Goal: Information Seeking & Learning: Understand process/instructions

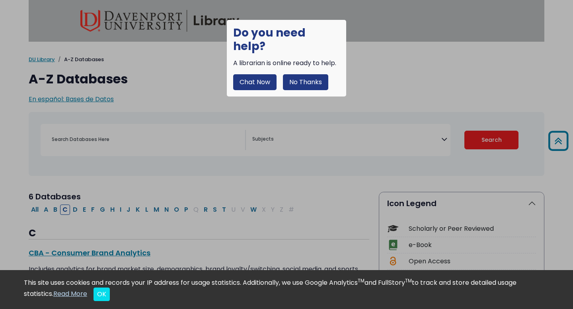
select select "Database Subject Filter"
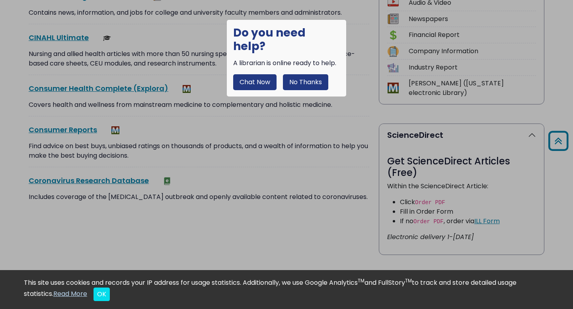
click at [300, 68] on div "Chat Now No Thanks" at bounding box center [286, 79] width 107 height 22
click at [300, 74] on button "No Thanks" at bounding box center [305, 82] width 45 height 16
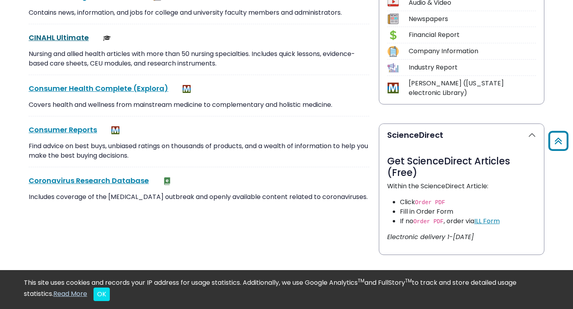
click at [50, 40] on link "CINAHL Ultimate This link opens in a new window" at bounding box center [59, 38] width 60 height 10
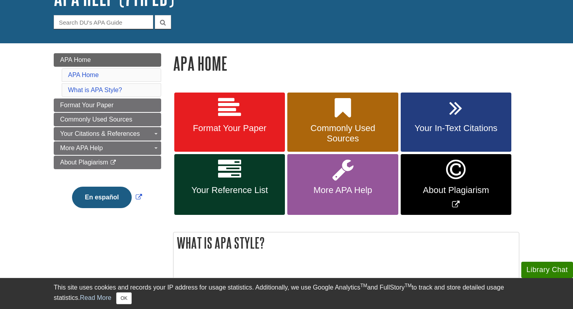
scroll to position [69, 0]
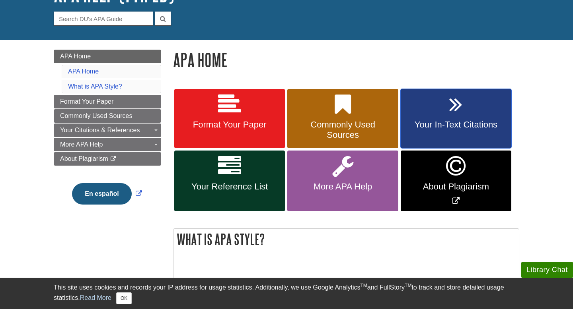
click at [440, 120] on span "Your In-Text Citations" at bounding box center [456, 125] width 99 height 10
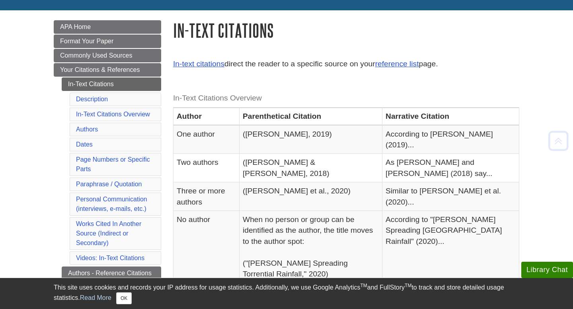
scroll to position [103, 0]
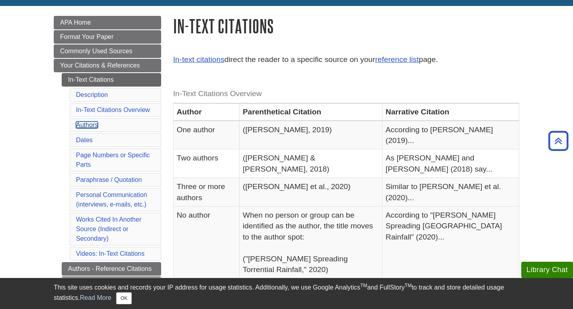
click at [91, 123] on link "Authors" at bounding box center [87, 125] width 22 height 7
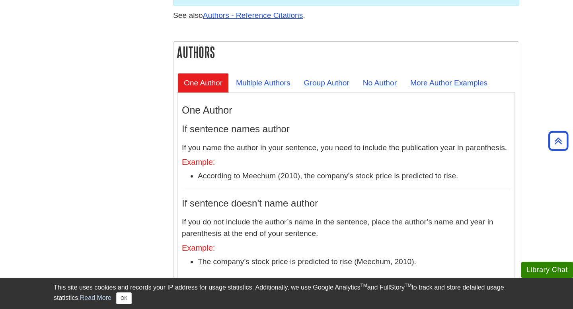
scroll to position [712, 0]
